Goal: Information Seeking & Learning: Learn about a topic

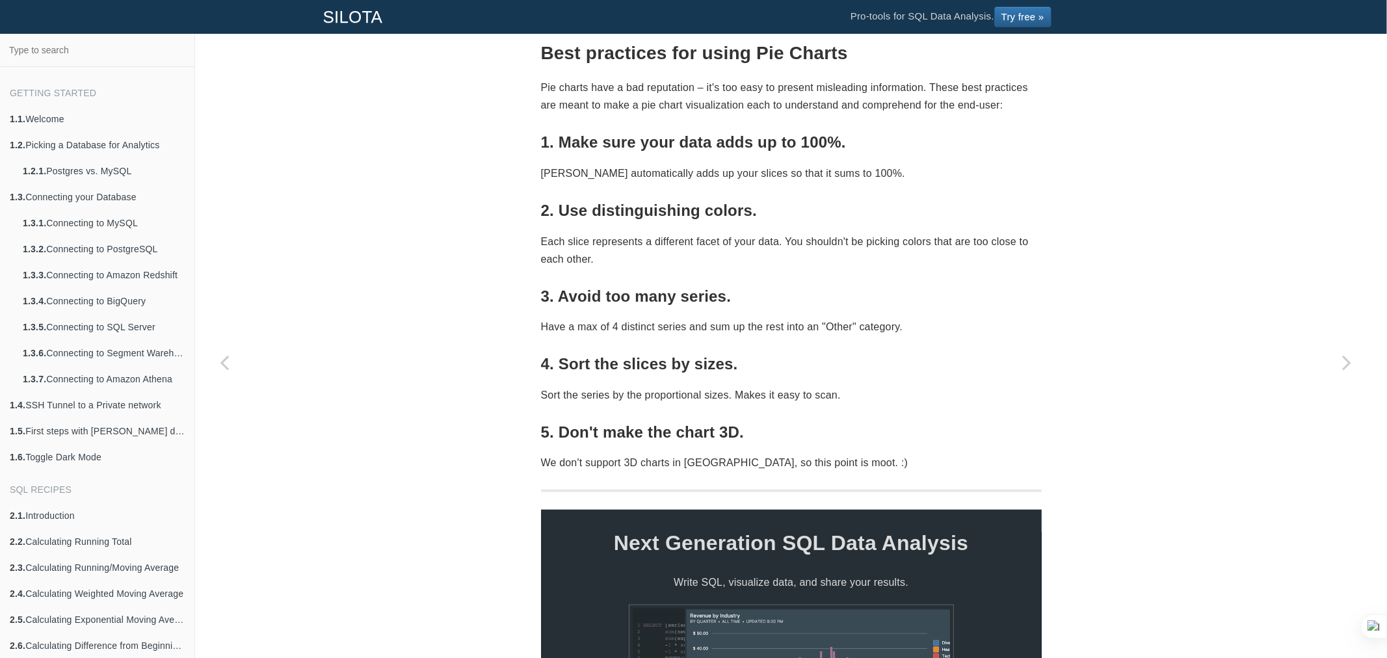
scroll to position [656, 0]
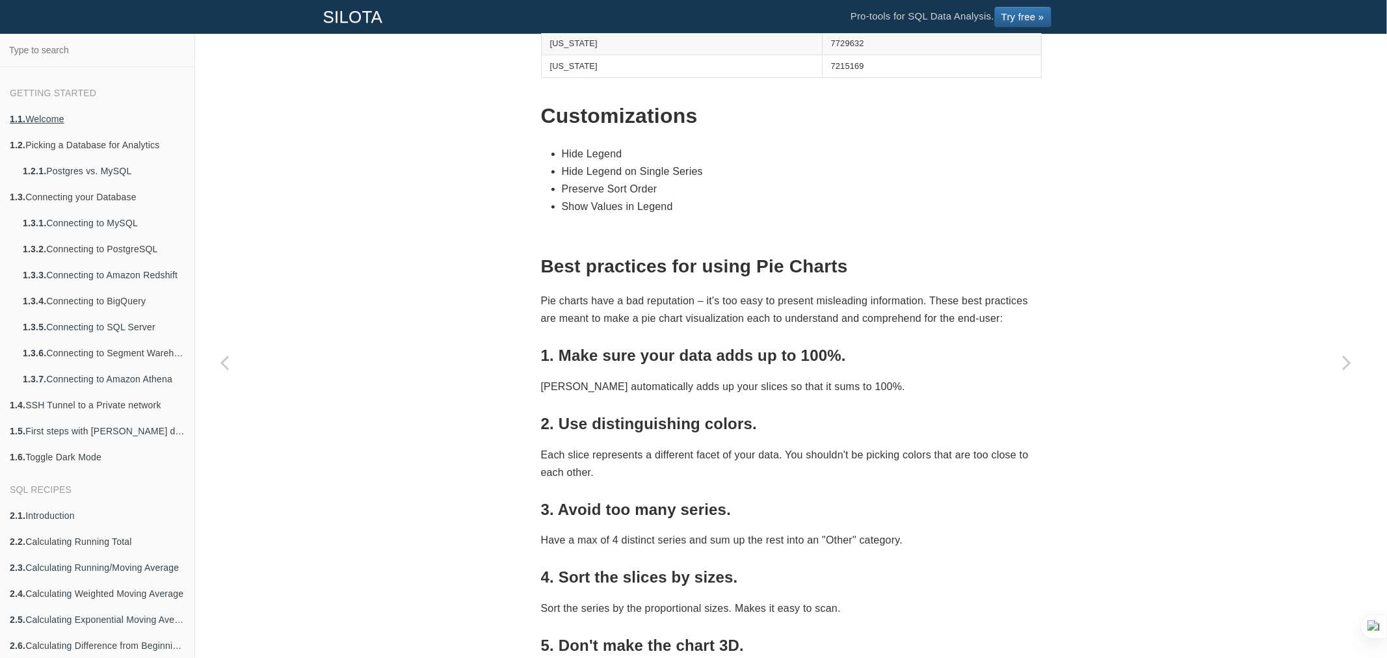
click at [34, 118] on link "1.1. Welcome" at bounding box center [97, 119] width 194 height 26
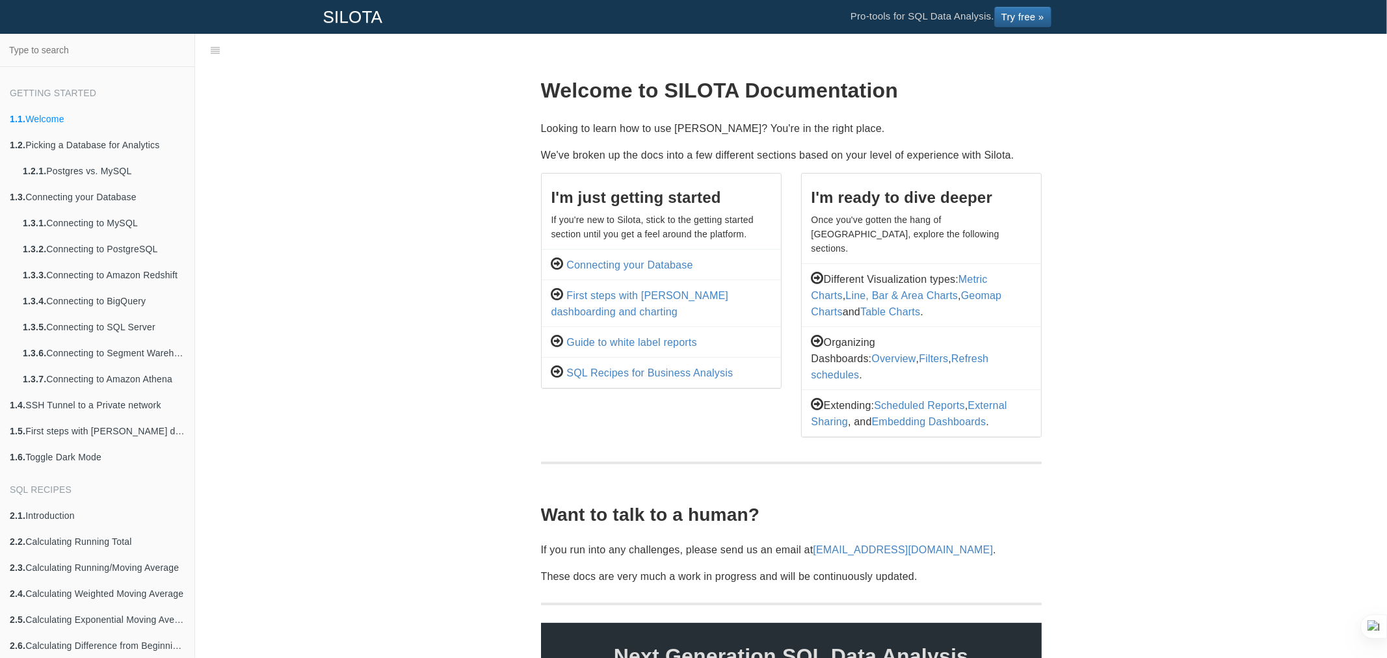
click at [78, 142] on span "1.2. Picking a Database for Analytics" at bounding box center [97, 145] width 194 height 26
click at [41, 148] on span "1.2. Picking a Database for Analytics" at bounding box center [97, 145] width 194 height 26
click at [47, 171] on link "1.2.1. Postgres vs. MySQL" at bounding box center [103, 171] width 181 height 26
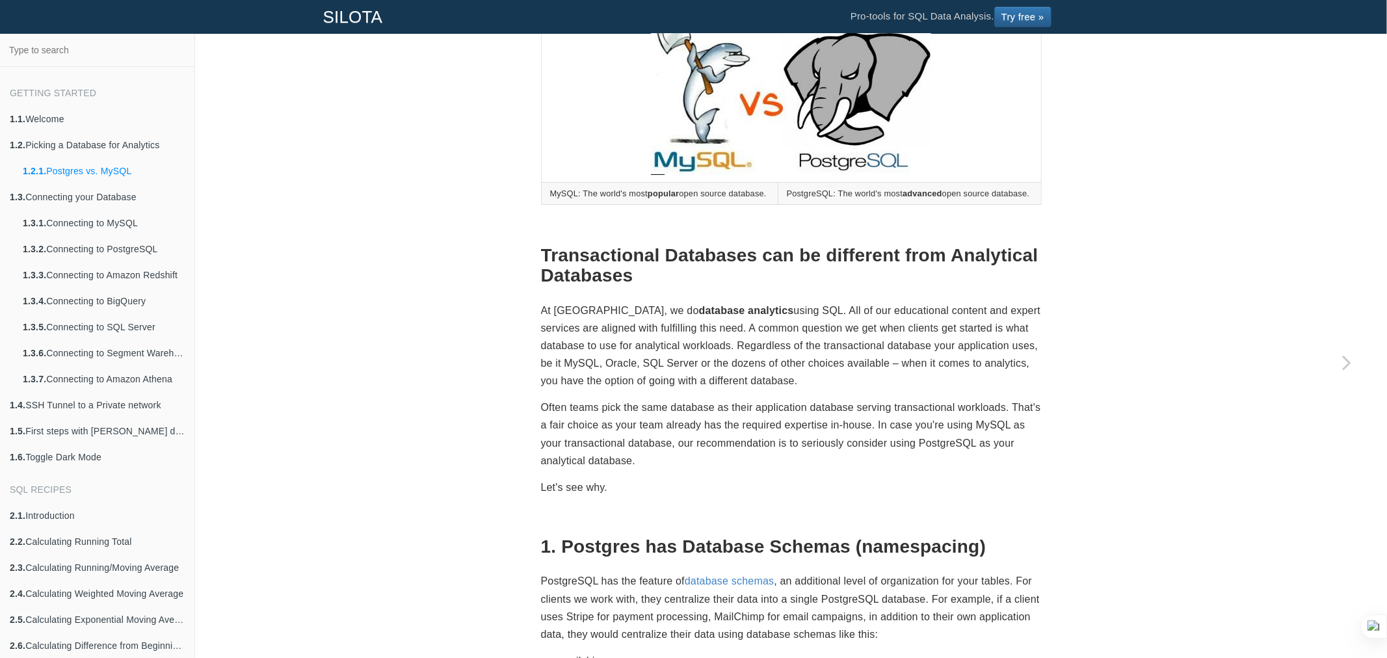
scroll to position [217, 0]
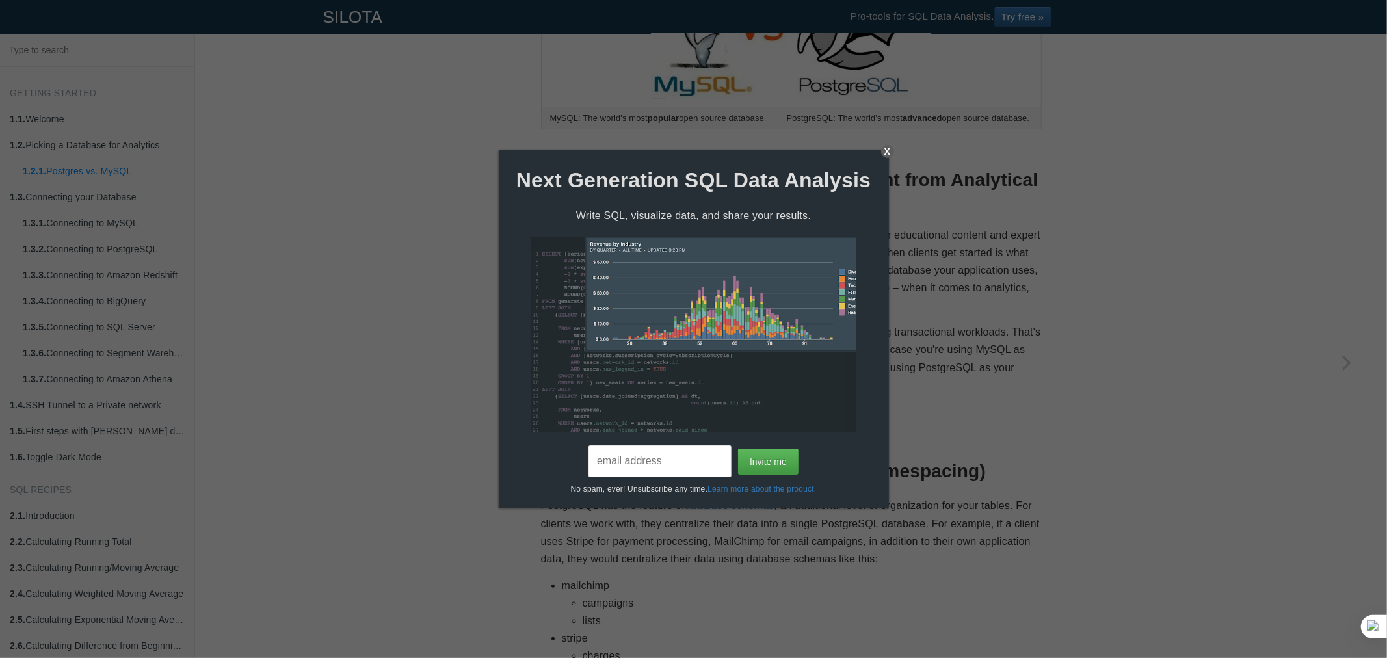
click at [885, 147] on div "X" at bounding box center [887, 151] width 13 height 13
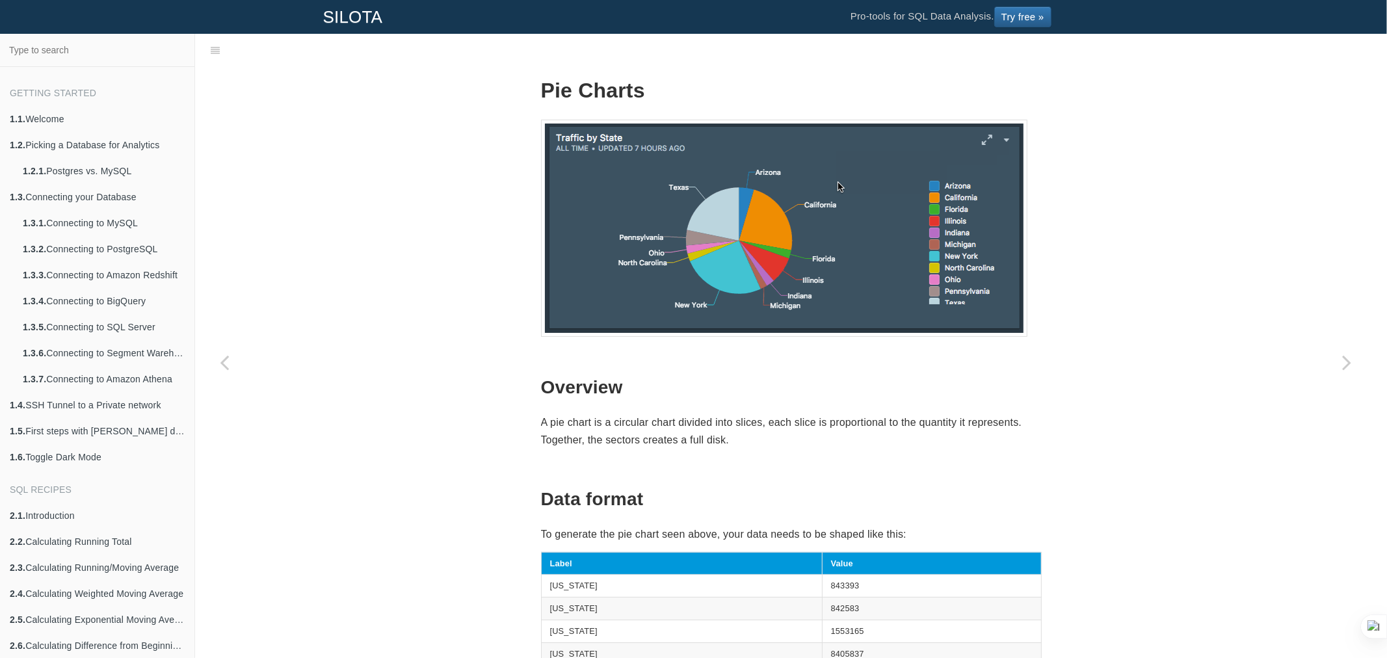
scroll to position [33, 0]
